Goal: Information Seeking & Learning: Learn about a topic

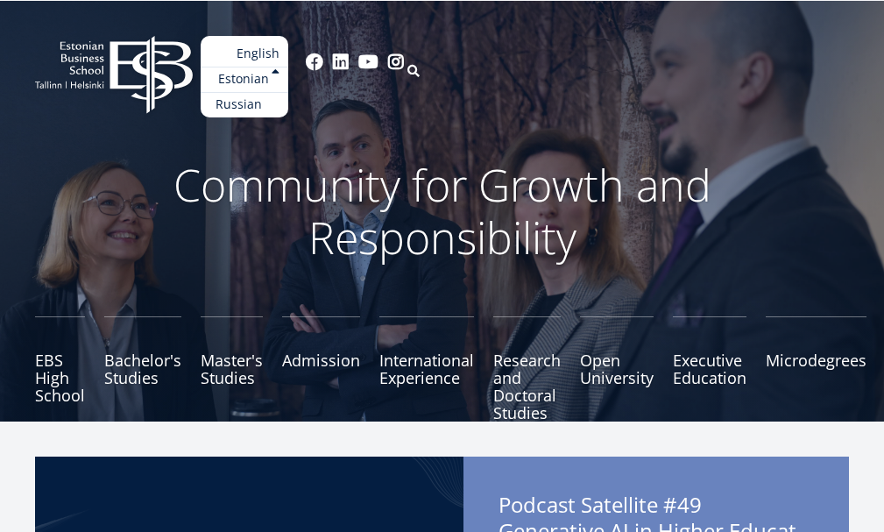
click at [288, 102] on link "Russian" at bounding box center [245, 104] width 88 height 25
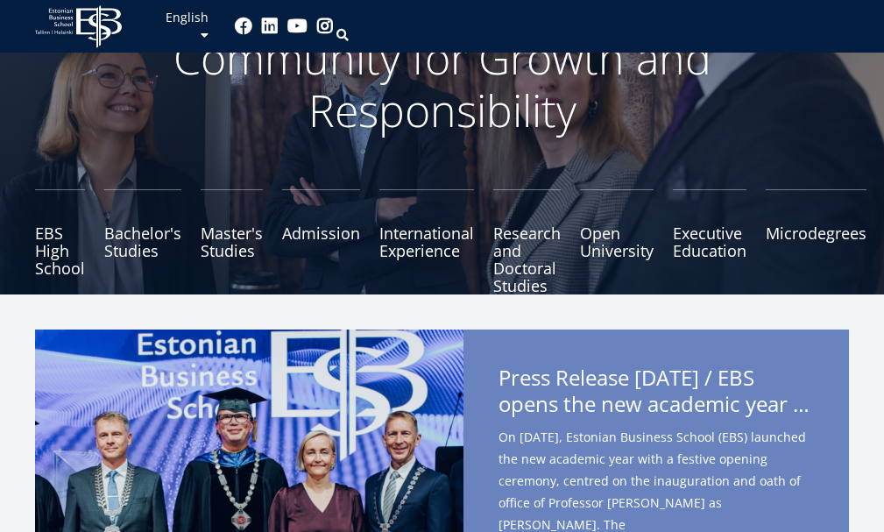
scroll to position [88, 0]
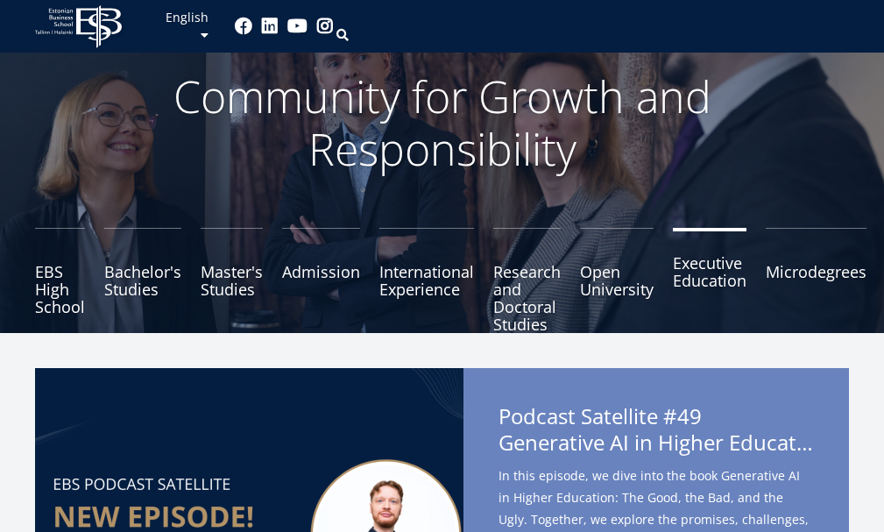
click at [698, 278] on link "Executive Education" at bounding box center [710, 280] width 74 height 105
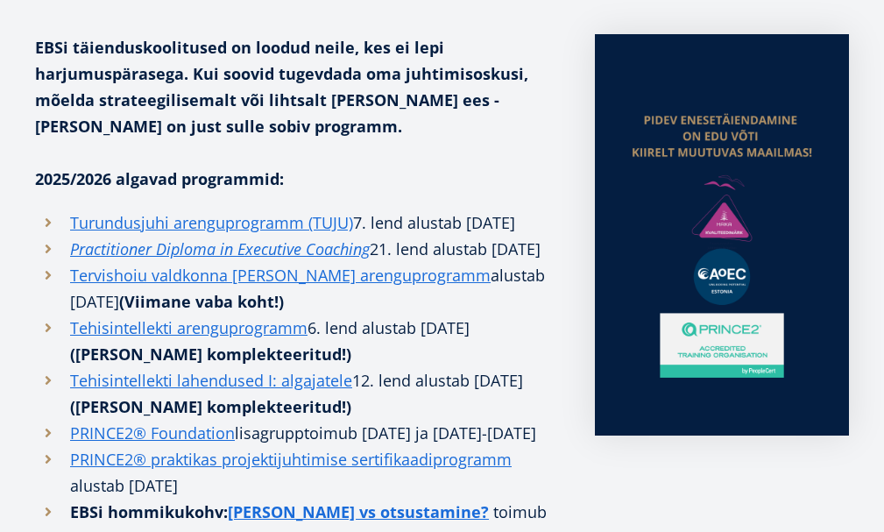
scroll to position [438, 0]
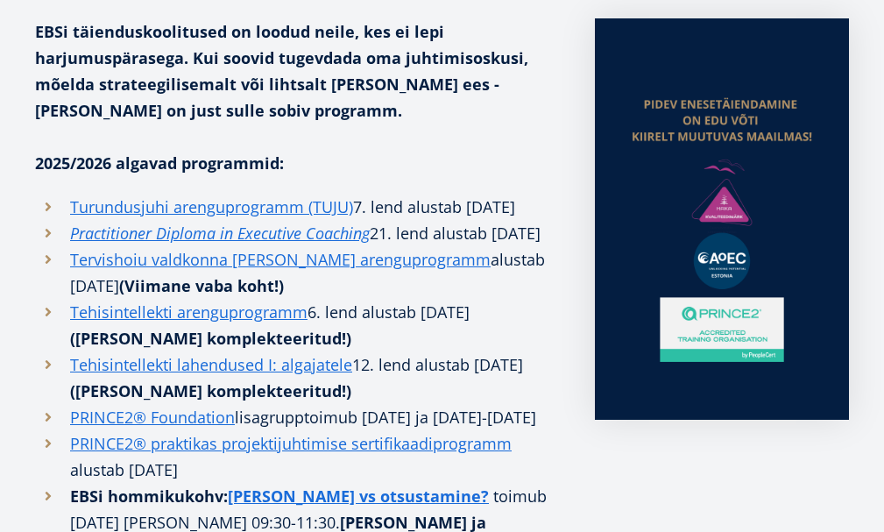
drag, startPoint x: 514, startPoint y: 142, endPoint x: 477, endPoint y: 144, distance: 37.7
click at [477, 144] on p at bounding box center [297, 137] width 525 height 26
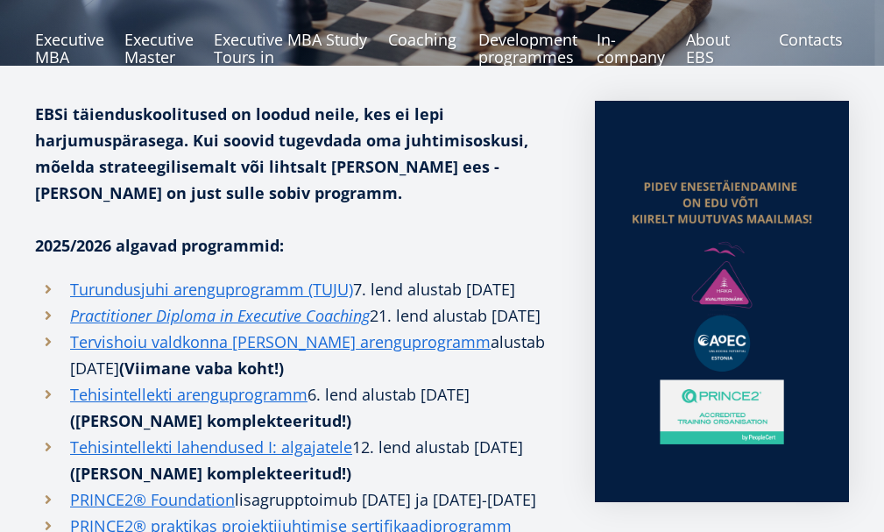
scroll to position [175, 0]
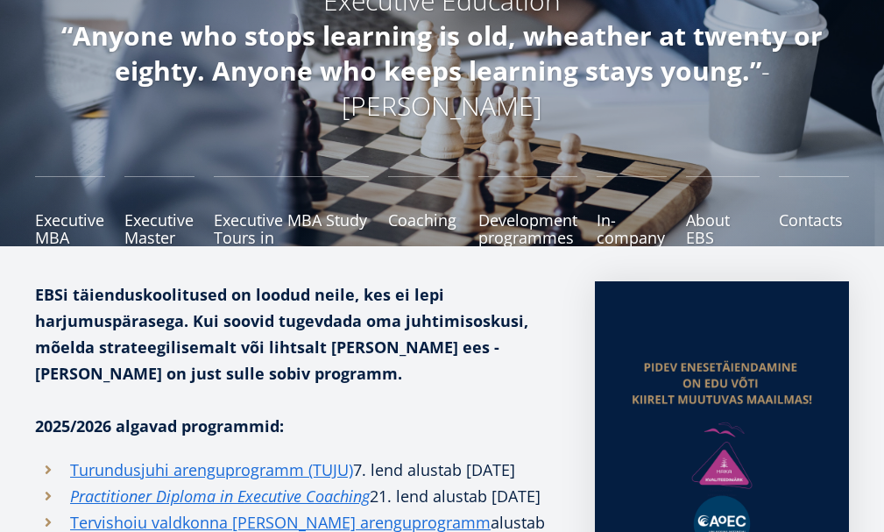
click at [458, 403] on p at bounding box center [297, 399] width 525 height 26
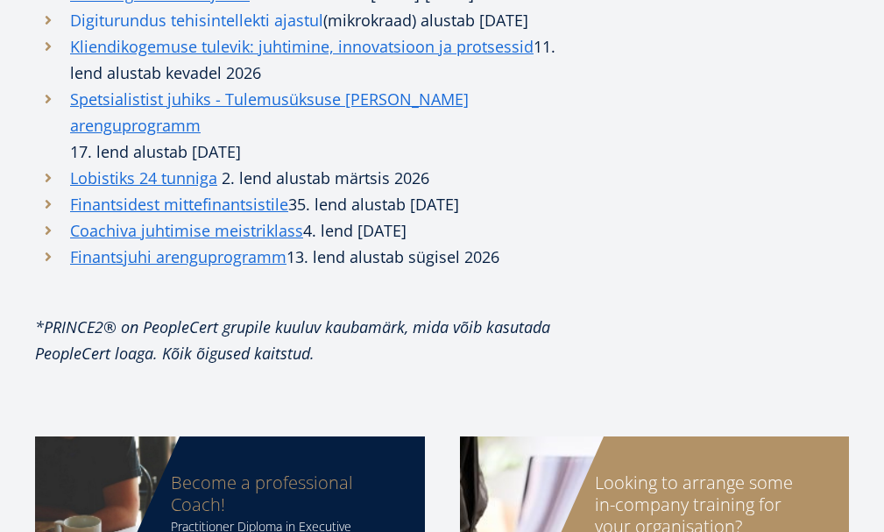
scroll to position [1490, 0]
